Goal: Transaction & Acquisition: Purchase product/service

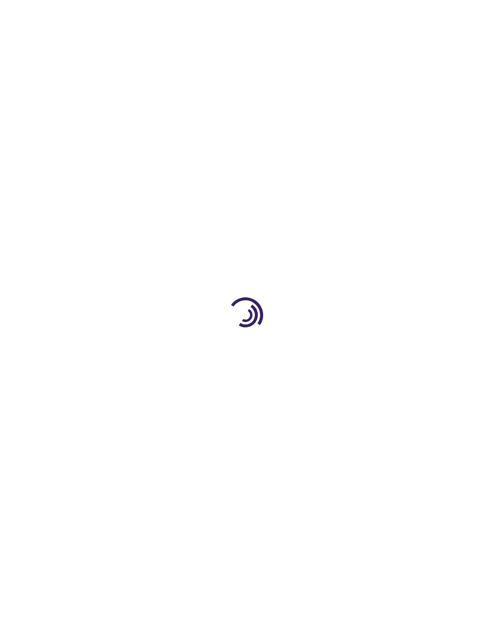
type input "0"
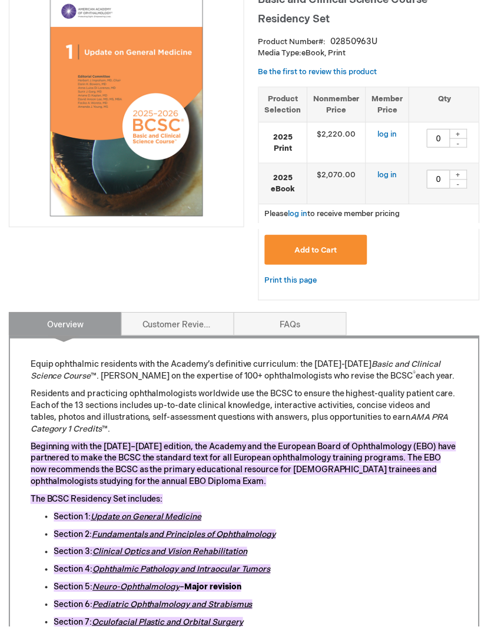
scroll to position [183, 0]
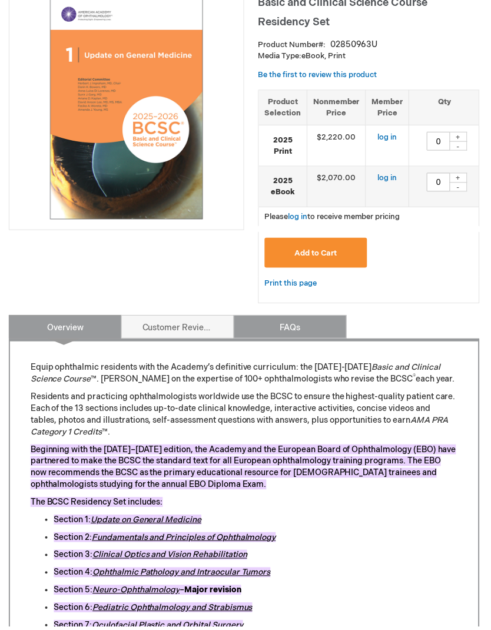
click at [348, 317] on link "FAQs" at bounding box center [292, 329] width 114 height 24
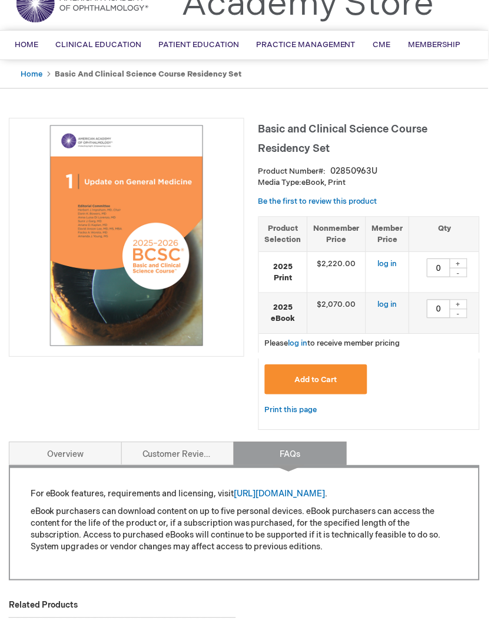
scroll to position [0, 0]
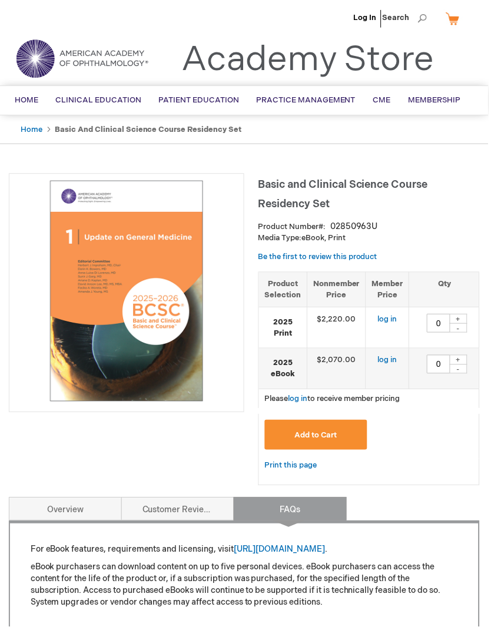
click at [28, 133] on link "Home" at bounding box center [32, 129] width 22 height 9
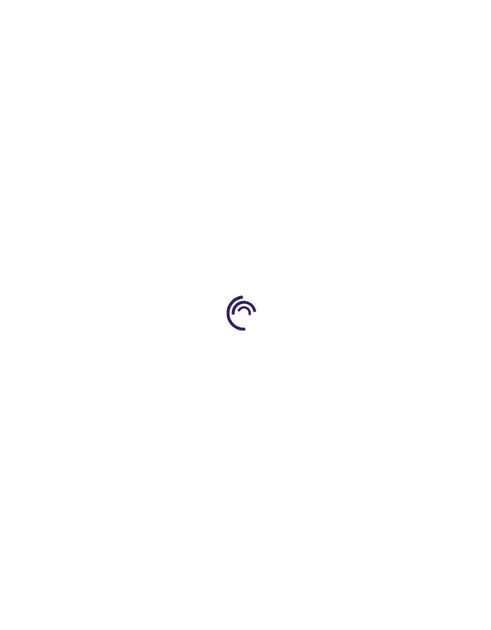
type input "0"
